Goal: Information Seeking & Learning: Learn about a topic

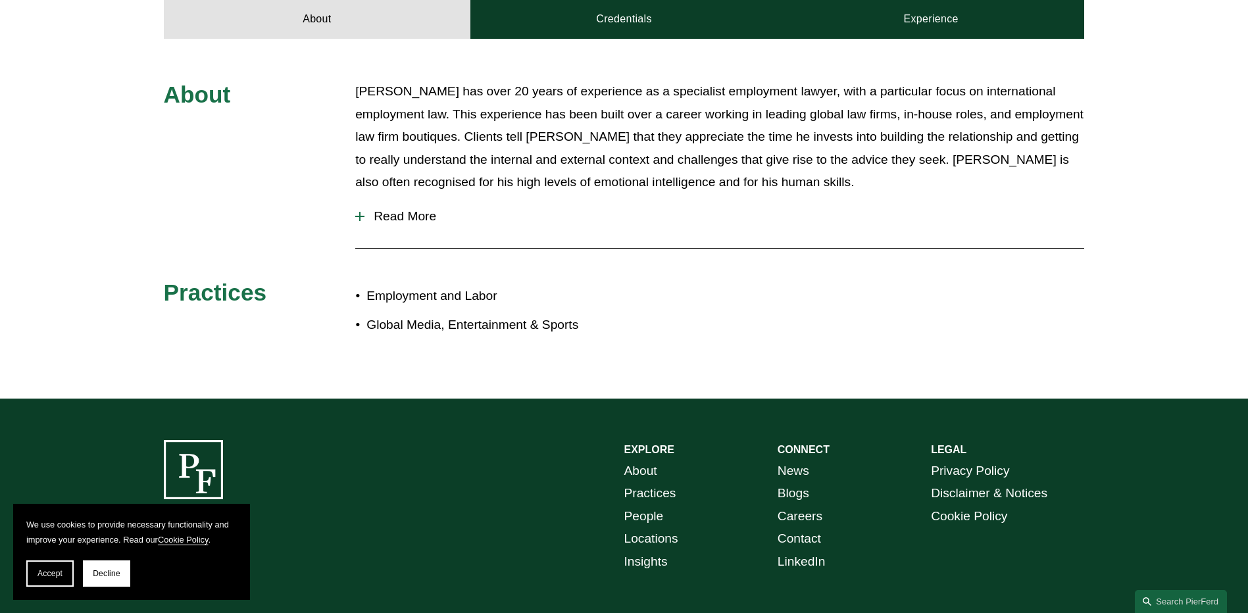
scroll to position [378, 0]
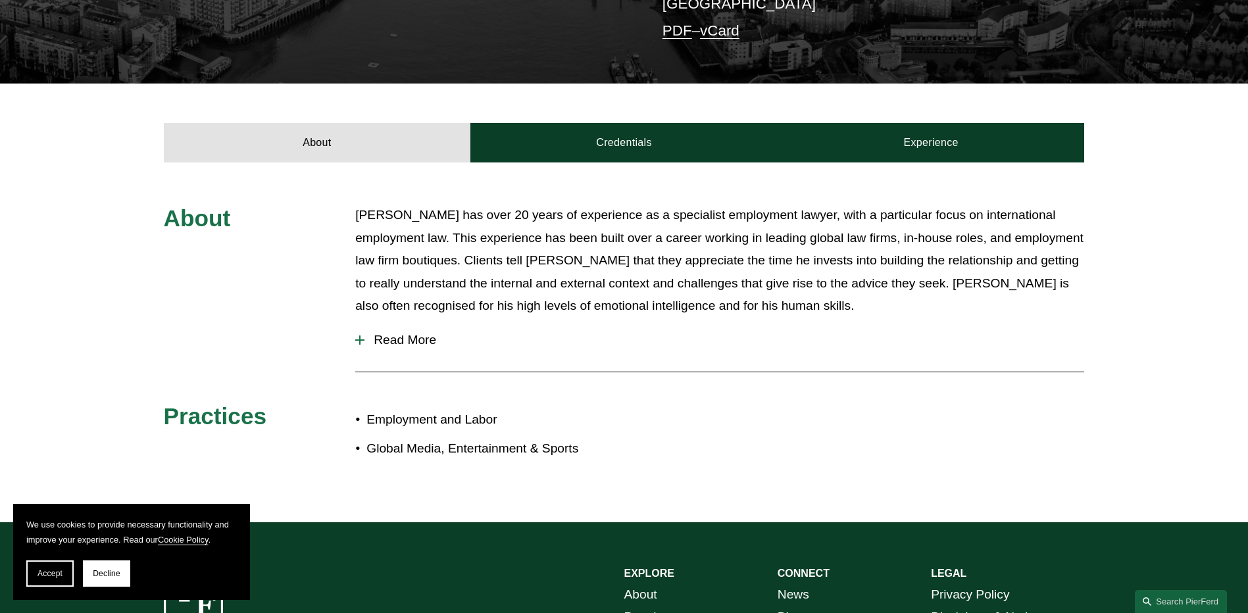
click at [409, 333] on span "Read More" at bounding box center [724, 340] width 720 height 14
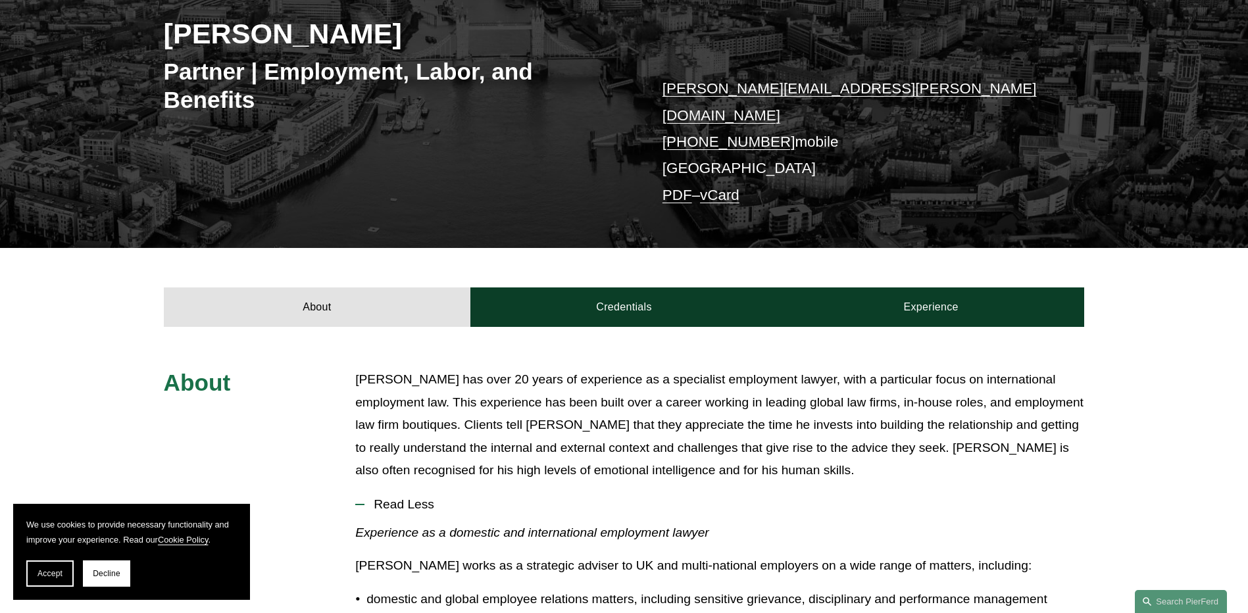
scroll to position [197, 0]
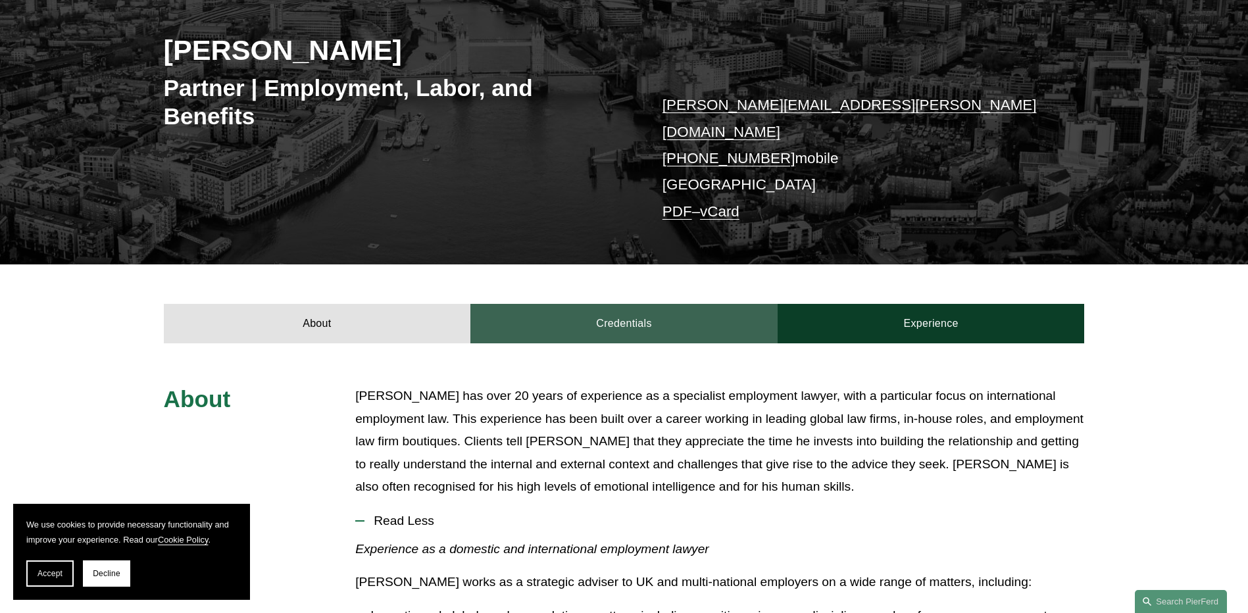
click at [639, 316] on link "Credentials" at bounding box center [623, 323] width 307 height 39
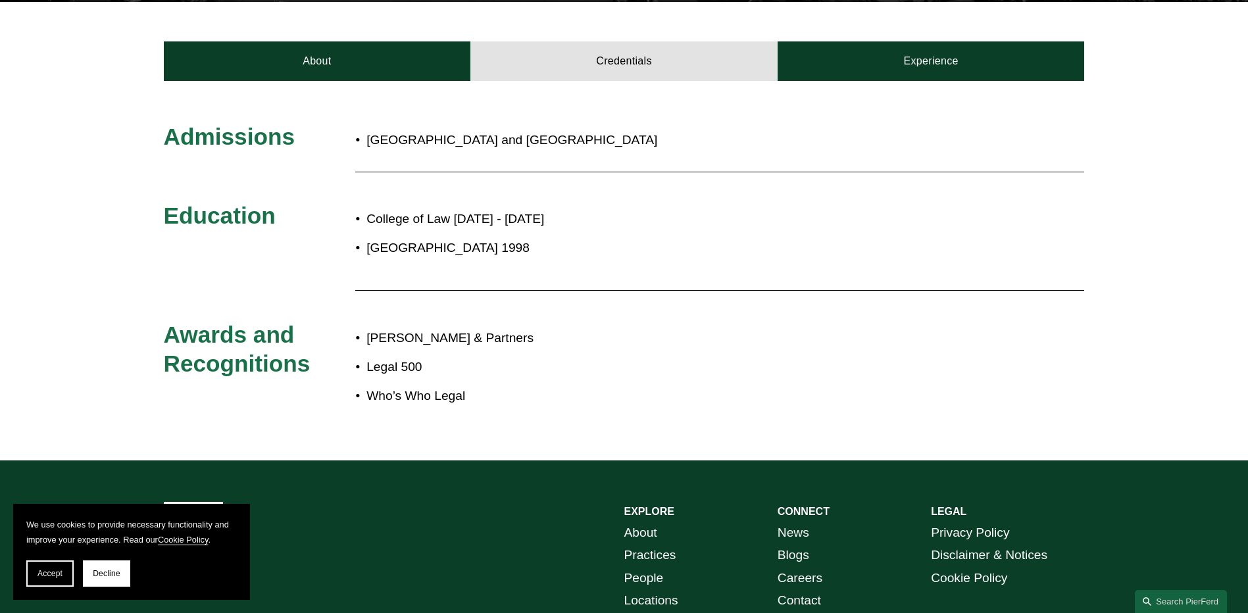
scroll to position [461, 0]
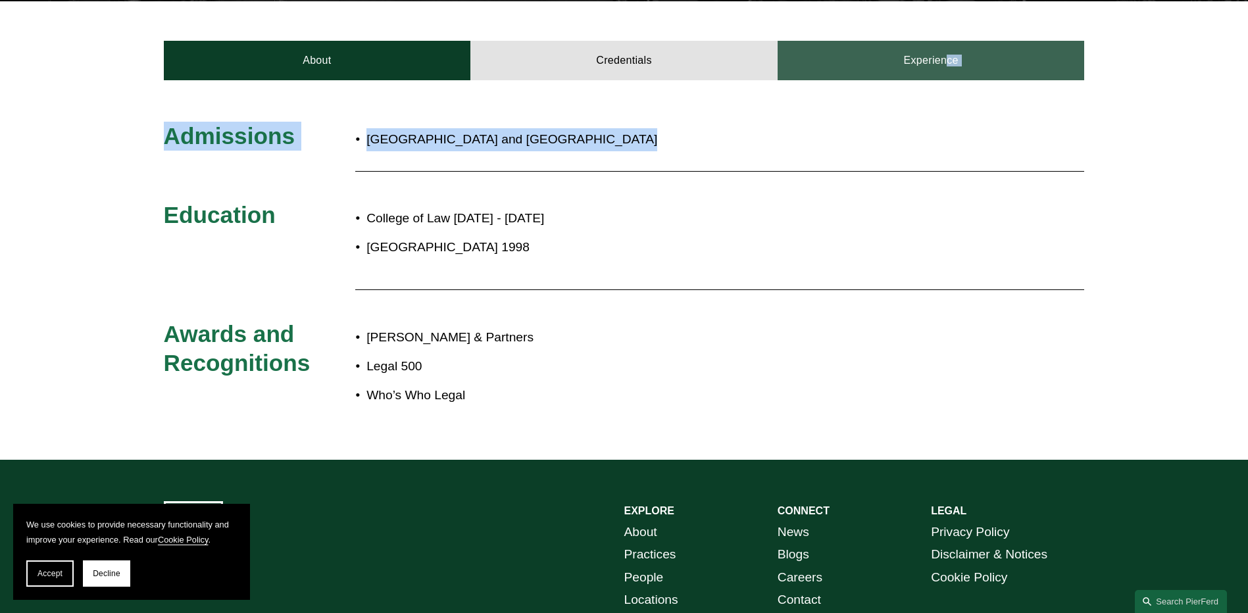
click at [926, 66] on article "[PERSON_NAME] Partner | Employment, Labor, and Benefits [PERSON_NAME][EMAIL_ADD…" at bounding box center [624, -1] width 1248 height 920
drag, startPoint x: 926, startPoint y: 66, endPoint x: 919, endPoint y: 47, distance: 20.2
click at [919, 47] on link "Experience" at bounding box center [931, 60] width 307 height 39
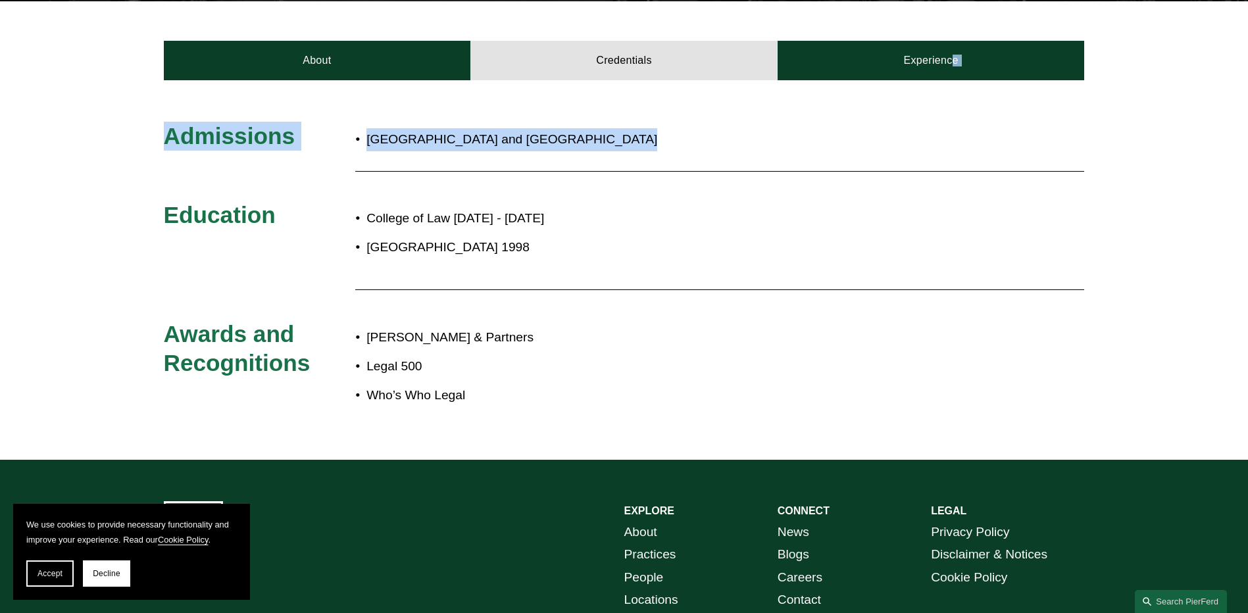
scroll to position [421, 0]
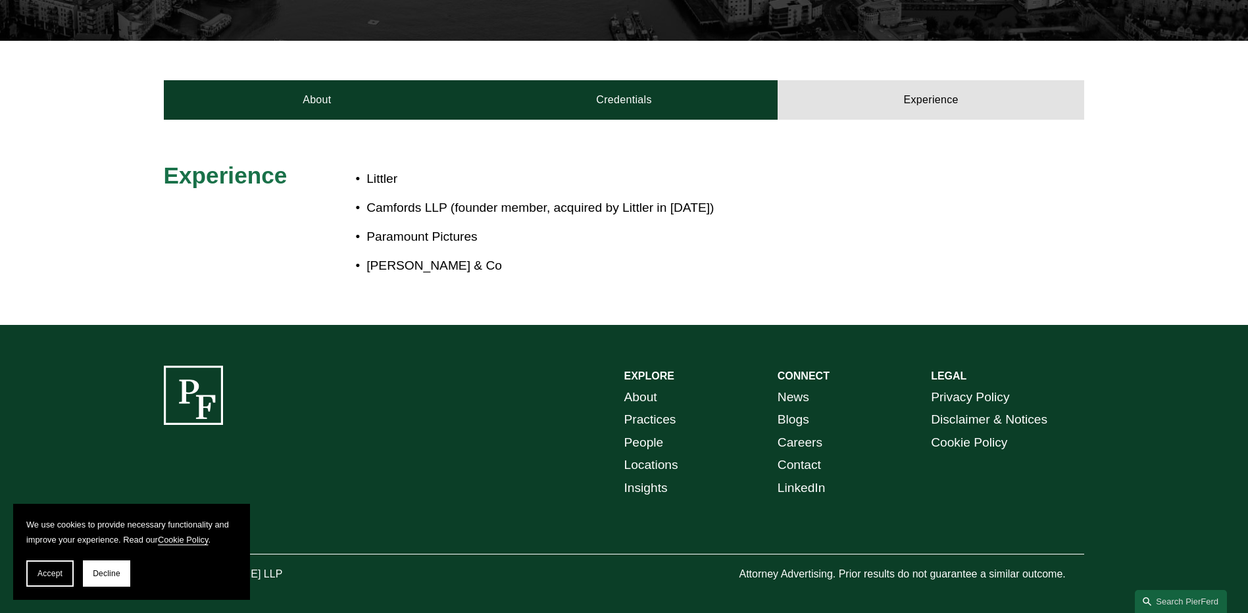
click at [869, 120] on div "Experience [PERSON_NAME] LLP (founder member, acquired by Littler in [DATE]) Pa…" at bounding box center [624, 222] width 1248 height 205
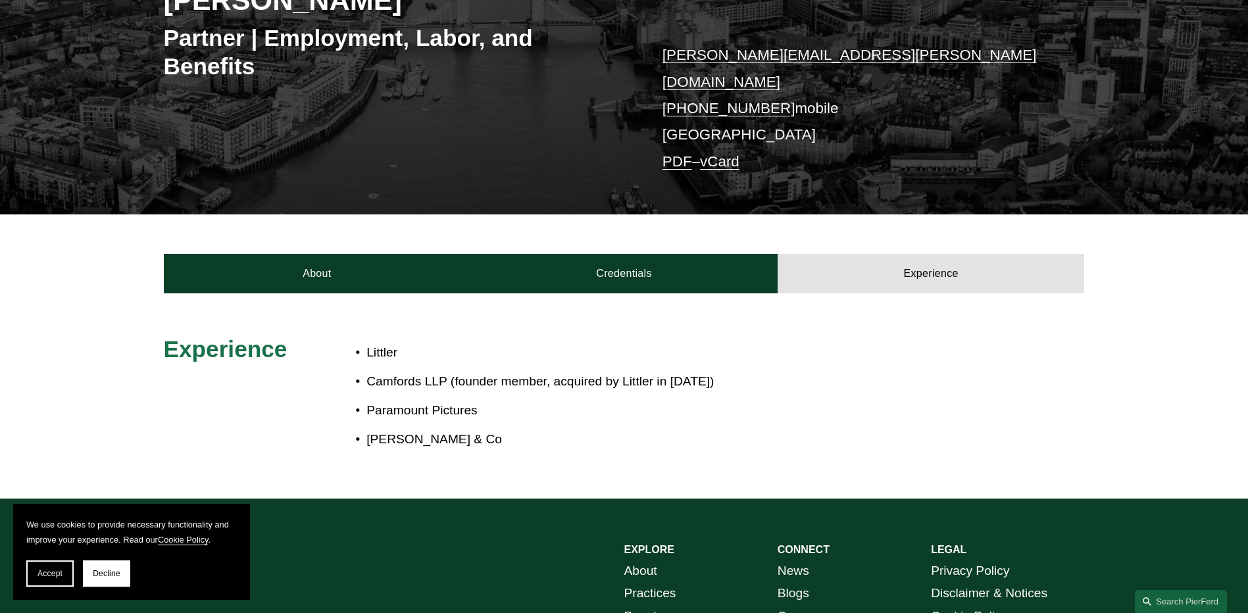
scroll to position [263, 0]
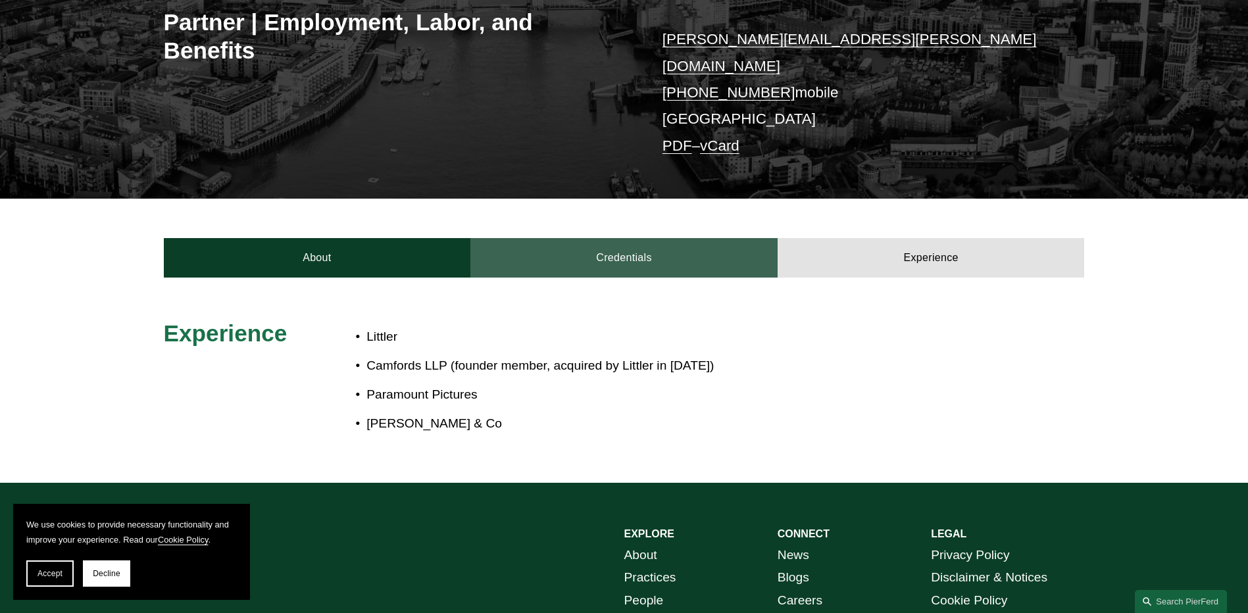
click at [574, 251] on link "Credentials" at bounding box center [623, 257] width 307 height 39
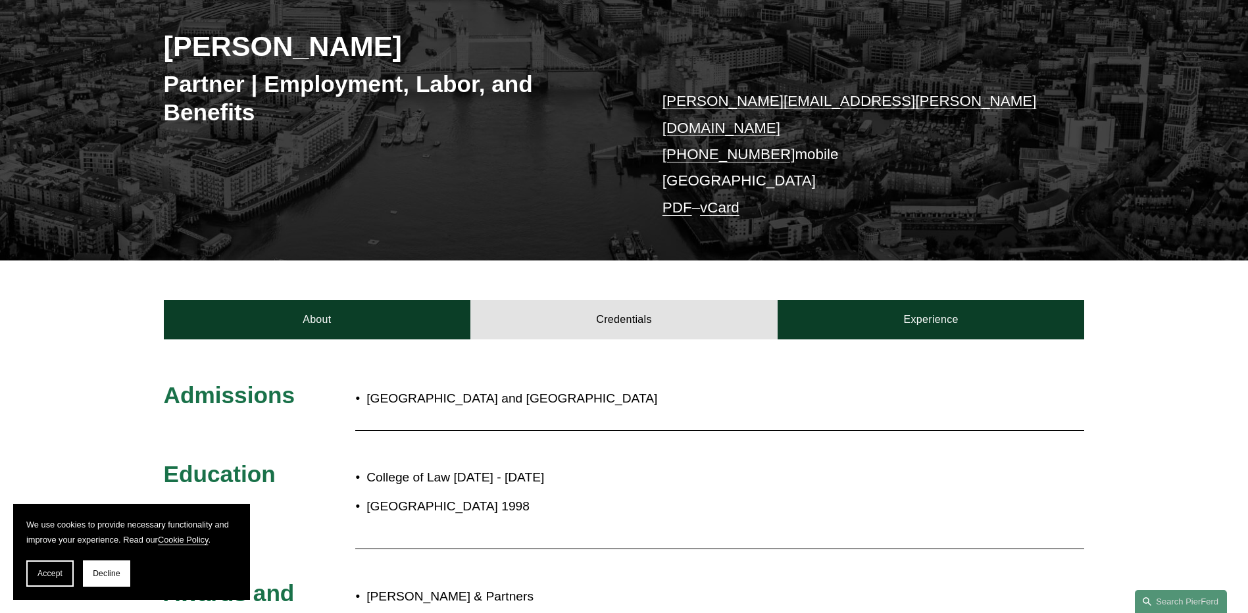
scroll to position [201, 0]
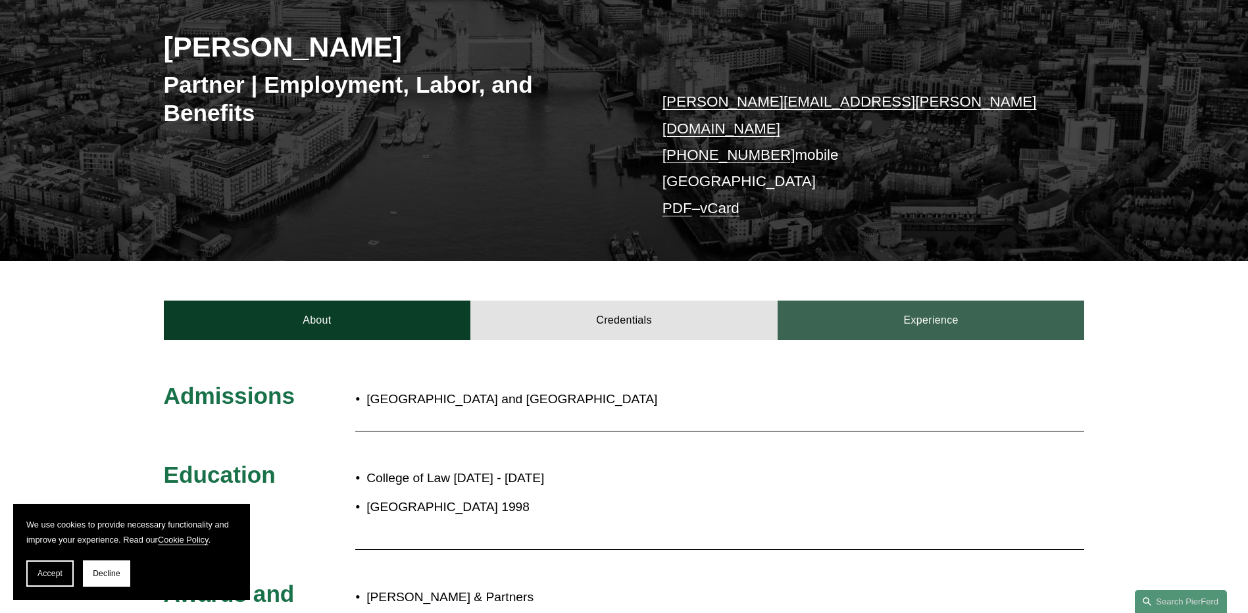
click at [920, 301] on link "Experience" at bounding box center [931, 320] width 307 height 39
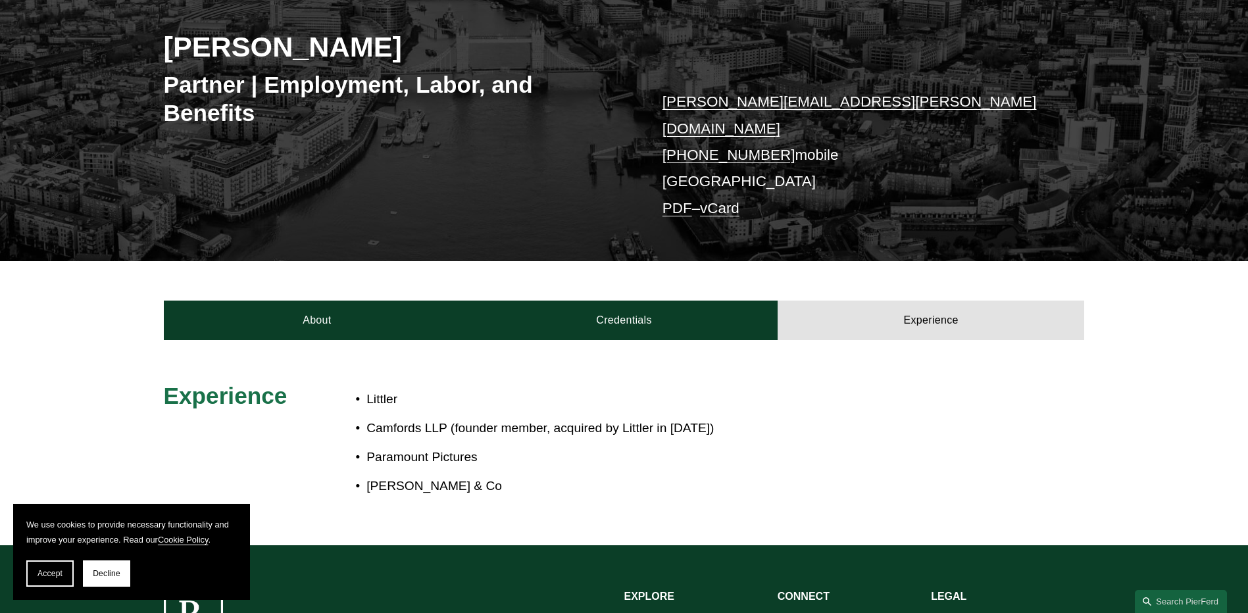
click at [264, 274] on div "About Credentials Experience" at bounding box center [624, 300] width 1248 height 79
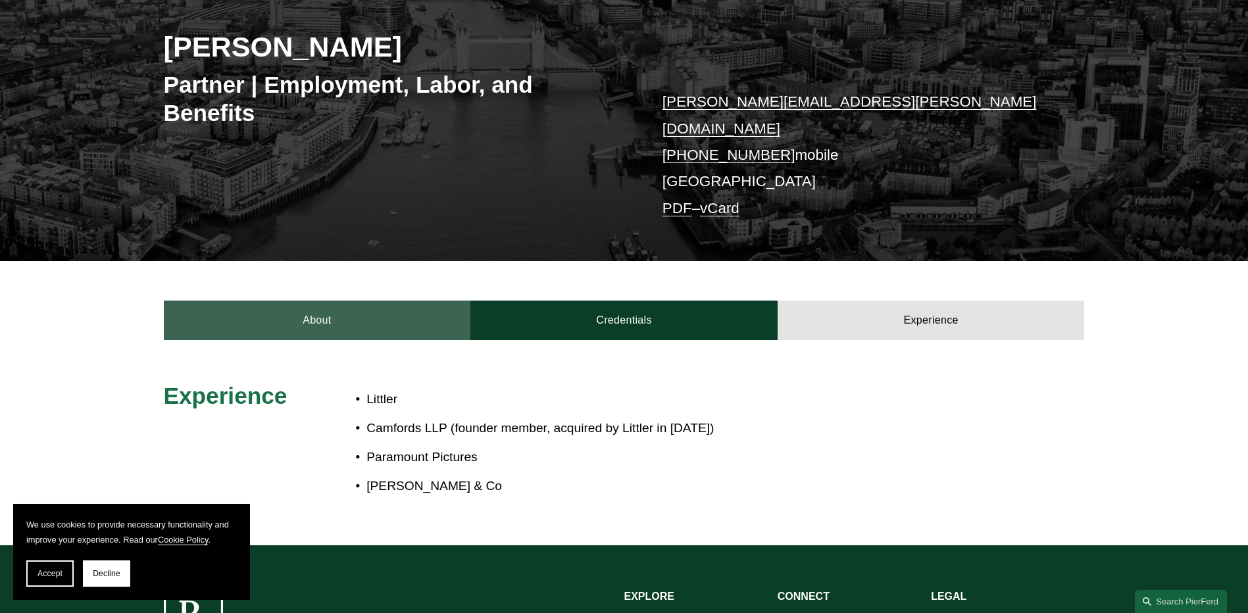
click at [278, 301] on link "About" at bounding box center [317, 320] width 307 height 39
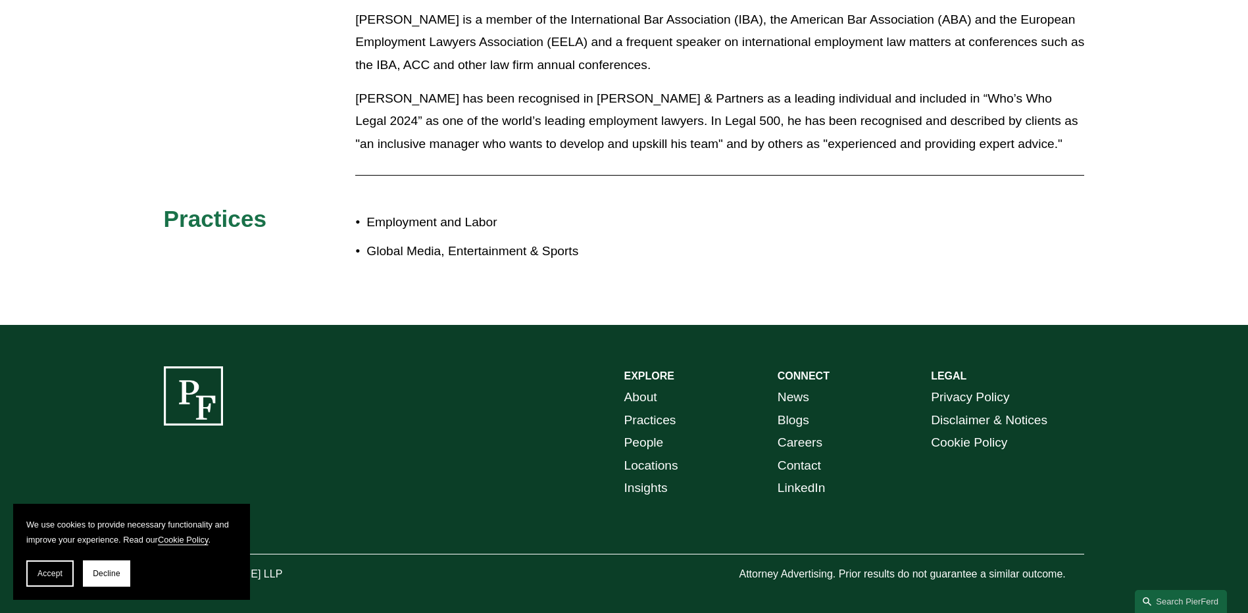
scroll to position [1178, 0]
